Goal: Task Accomplishment & Management: Use online tool/utility

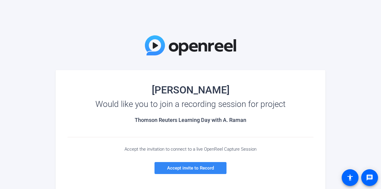
drag, startPoint x: 187, startPoint y: 167, endPoint x: 173, endPoint y: 166, distance: 14.1
click at [173, 166] on span "Accept invite to Record" at bounding box center [190, 168] width 47 height 5
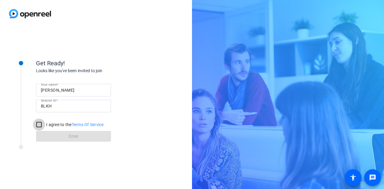
click at [38, 124] on input "I agree to the Terms Of Service" at bounding box center [39, 125] width 12 height 12
checkbox input "true"
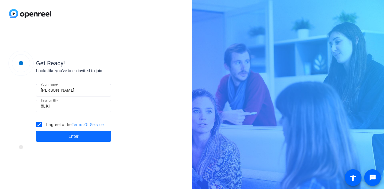
click at [67, 132] on span at bounding box center [73, 136] width 75 height 14
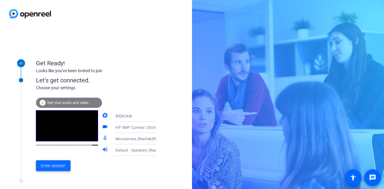
click at [58, 169] on span "Enter session" at bounding box center [53, 166] width 25 height 6
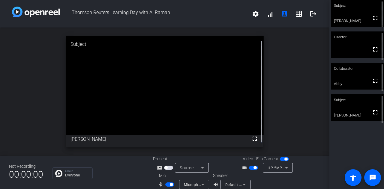
scroll to position [7, 0]
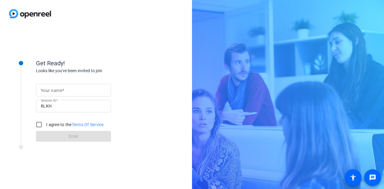
click at [52, 89] on mat-label "Your name" at bounding box center [51, 90] width 21 height 5
click at [52, 89] on input "Your name" at bounding box center [73, 90] width 65 height 7
type input "[PERSON_NAME]"
click at [37, 125] on input "I agree to the Terms Of Service" at bounding box center [39, 125] width 12 height 12
checkbox input "true"
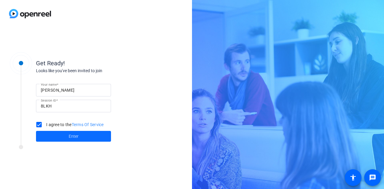
click at [49, 131] on span at bounding box center [73, 136] width 75 height 14
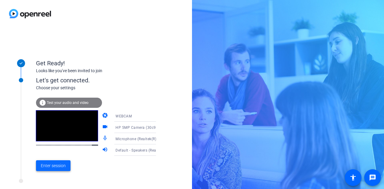
click at [53, 168] on span "Enter session" at bounding box center [53, 166] width 25 height 6
